Goal: Find specific page/section: Find specific page/section

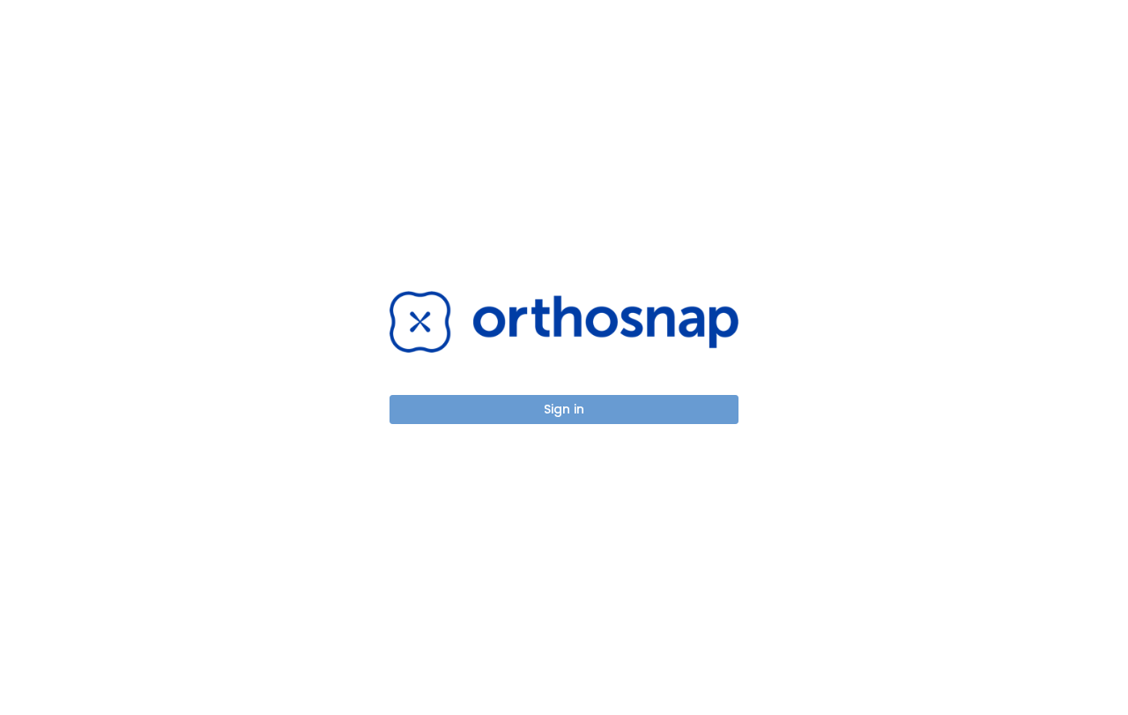
click at [555, 404] on button "Sign in" at bounding box center [564, 409] width 349 height 29
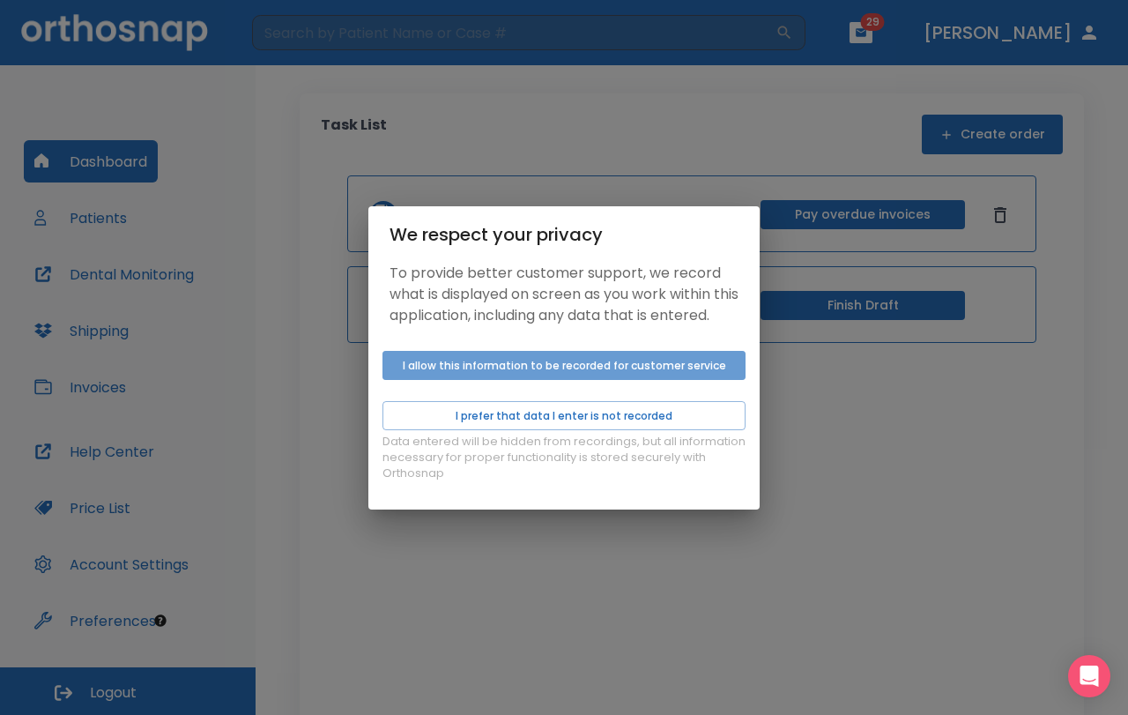
click at [560, 379] on button "I allow this information to be recorded for customer service" at bounding box center [564, 365] width 363 height 29
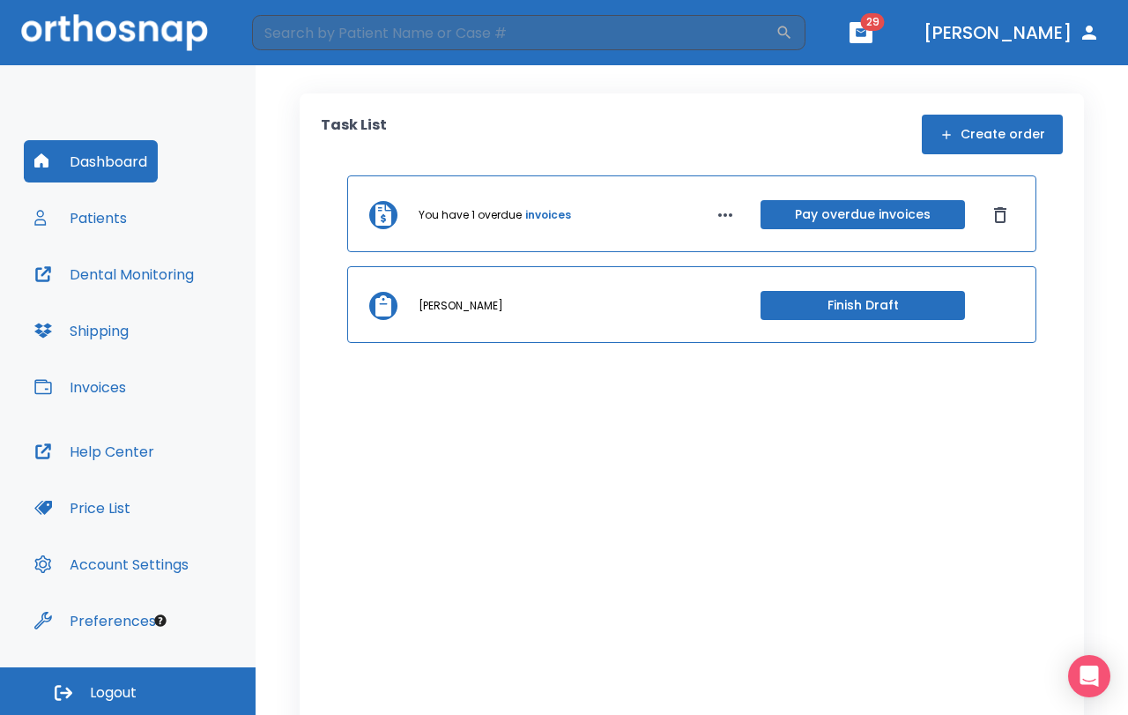
click at [98, 211] on button "Patients" at bounding box center [81, 218] width 114 height 42
